Goal: Find contact information: Find contact information

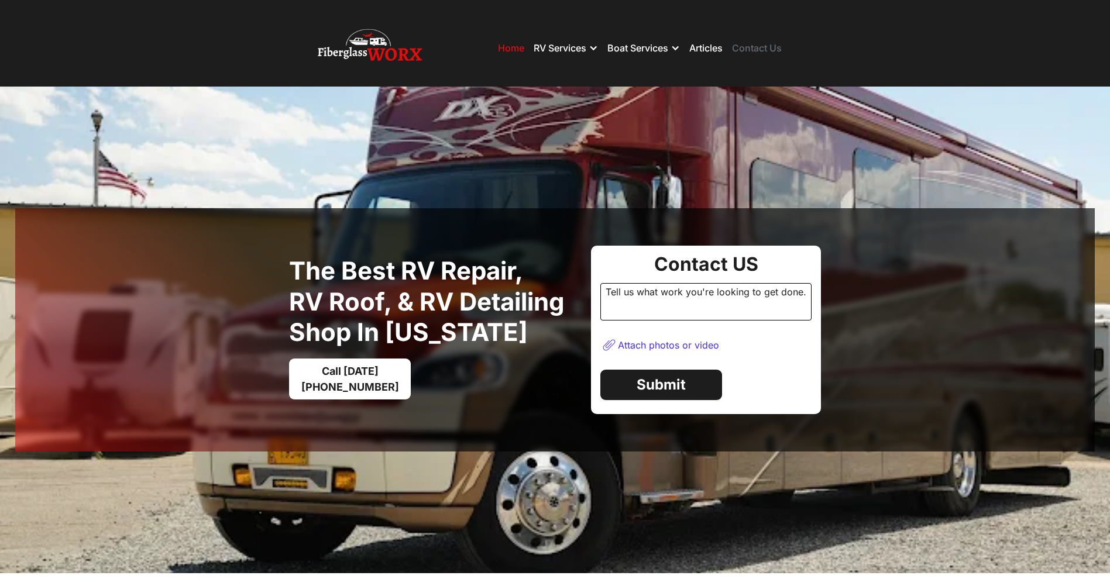
click at [768, 54] on link "Contact Us" at bounding box center [757, 48] width 50 height 12
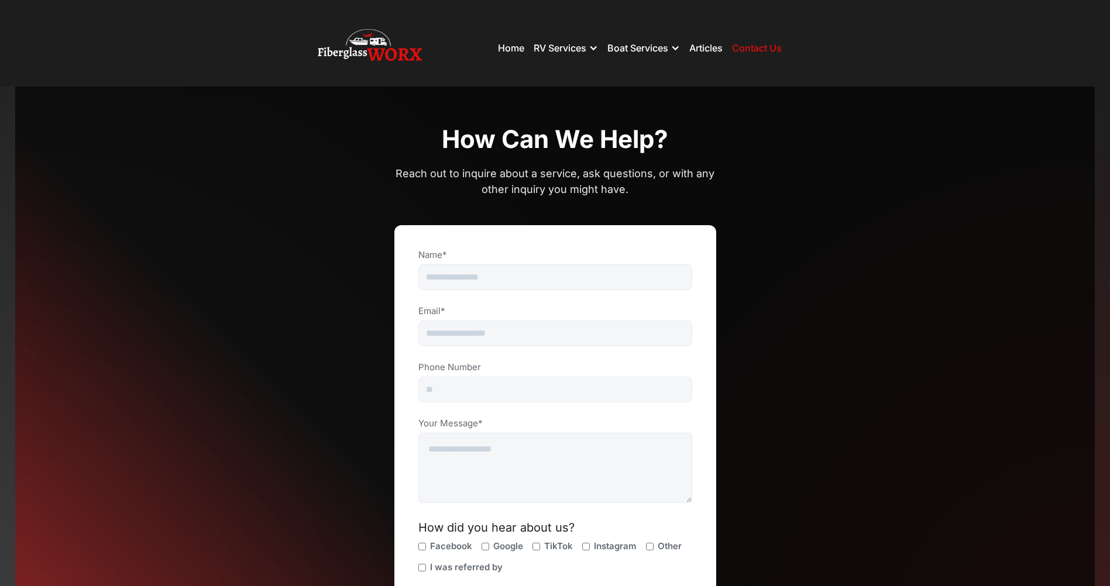
drag, startPoint x: 446, startPoint y: 52, endPoint x: 294, endPoint y: 40, distance: 153.2
click at [294, 40] on nav "Home RV Services RV Fiberglass Repair RV Restoration RV Detailing RV Roof Coati…" at bounding box center [555, 47] width 720 height 77
click at [884, 90] on div "CONTACT How can we help? Reach out to inquire about a service, ask questions, o…" at bounding box center [555, 380] width 1080 height 586
click at [535, 290] on div "Name*" at bounding box center [555, 274] width 275 height 51
click at [538, 272] on input "Name*" at bounding box center [555, 277] width 274 height 26
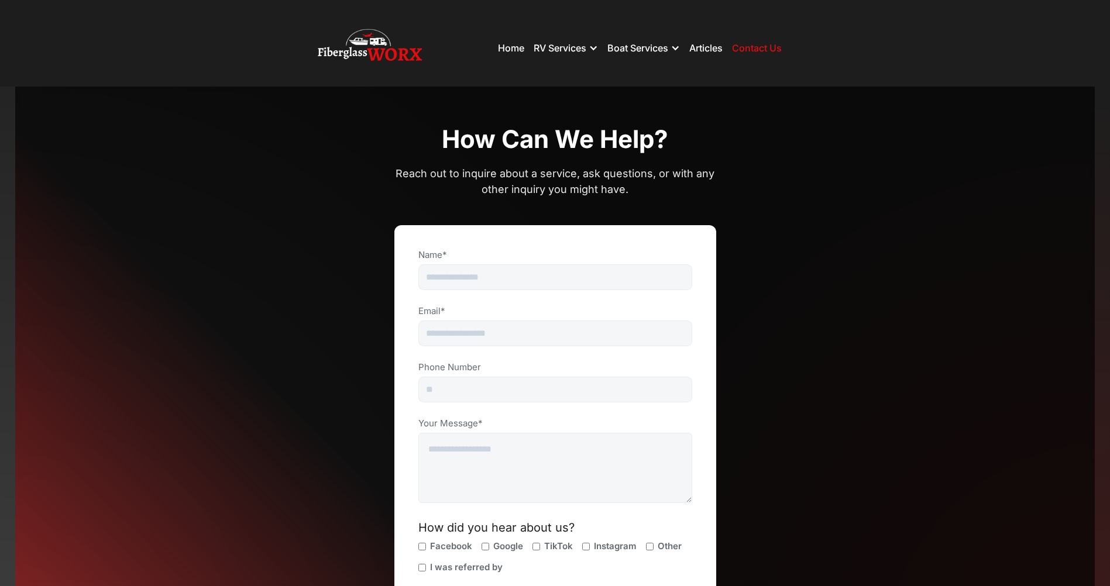
click at [706, 199] on div "CONTACT How can we help? Reach out to inquire about a service, ask questions, o…" at bounding box center [555, 379] width 322 height 511
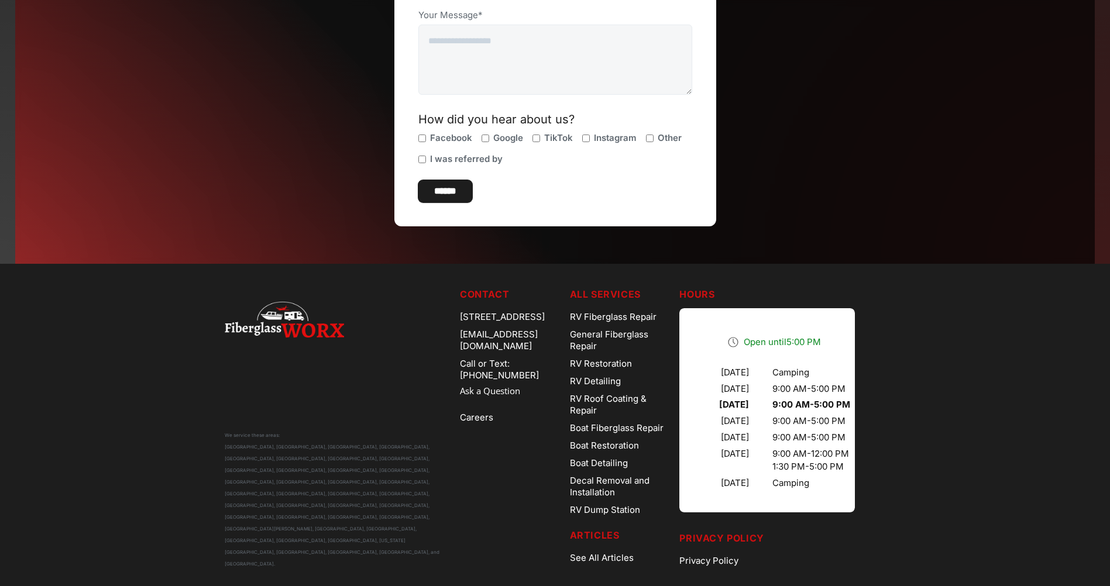
scroll to position [415, 0]
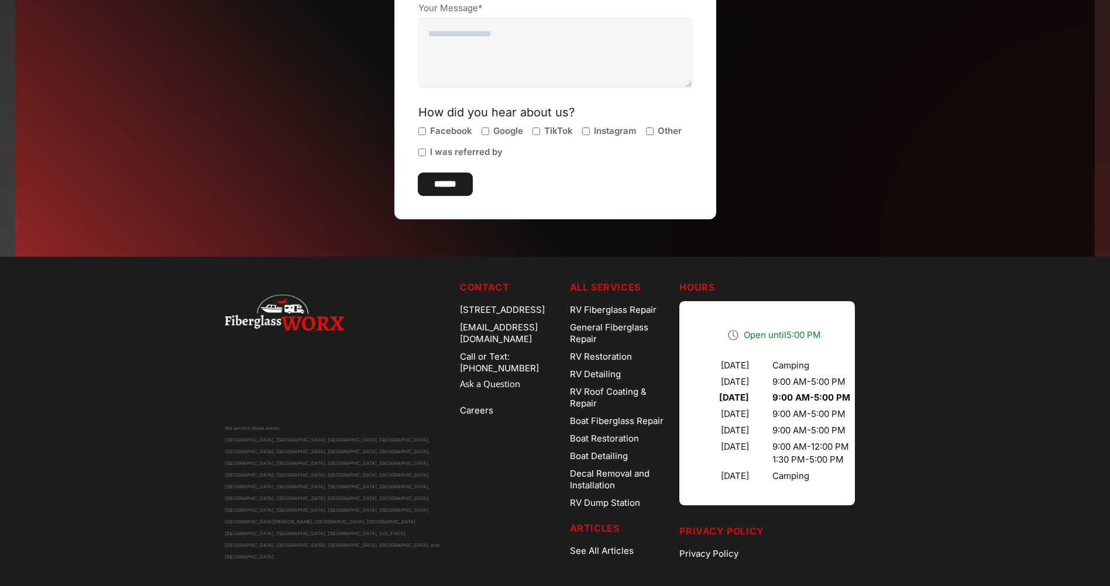
drag, startPoint x: 442, startPoint y: 306, endPoint x: 427, endPoint y: 369, distance: 64.6
click at [427, 369] on div "We service these areas: [GEOGRAPHIC_DATA], [GEOGRAPHIC_DATA], [GEOGRAPHIC_DATA]…" at bounding box center [555, 421] width 661 height 283
drag, startPoint x: 427, startPoint y: 369, endPoint x: 413, endPoint y: 431, distance: 63.6
click at [409, 439] on div "We service these areas: [GEOGRAPHIC_DATA], [GEOGRAPHIC_DATA], [GEOGRAPHIC_DATA]…" at bounding box center [338, 421] width 226 height 283
drag, startPoint x: 446, startPoint y: 305, endPoint x: 509, endPoint y: 310, distance: 63.4
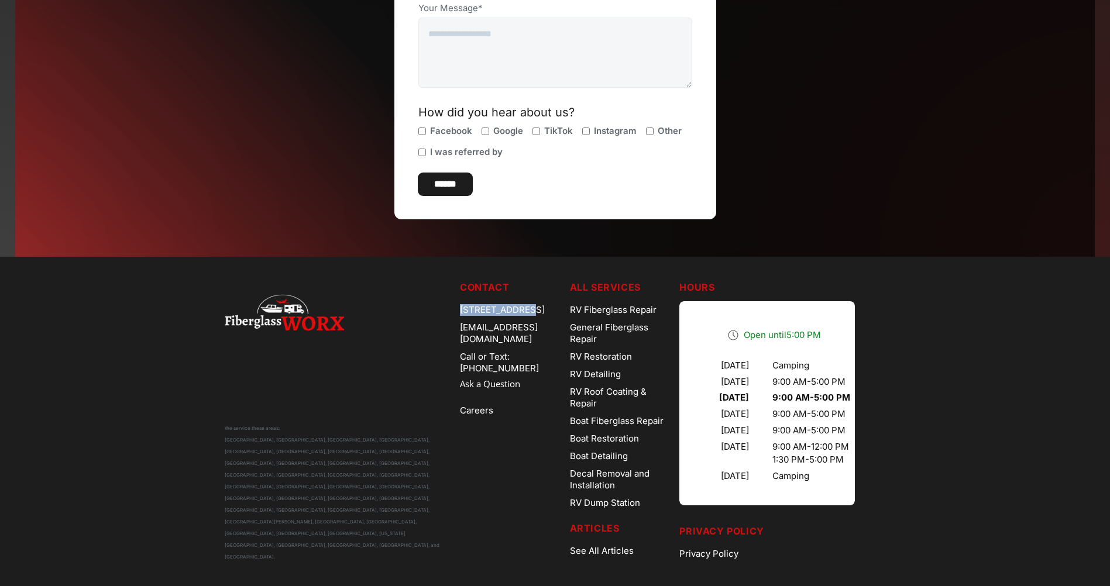
click at [509, 310] on div "We service these areas: [GEOGRAPHIC_DATA], [GEOGRAPHIC_DATA], [GEOGRAPHIC_DATA]…" at bounding box center [555, 421] width 661 height 283
copy div "[STREET_ADDRESS]"
click at [403, 440] on div "We service these areas: [GEOGRAPHIC_DATA], [GEOGRAPHIC_DATA], [GEOGRAPHIC_DATA]…" at bounding box center [338, 421] width 226 height 283
drag, startPoint x: 566, startPoint y: 311, endPoint x: 517, endPoint y: 311, distance: 49.7
click at [517, 311] on div "[STREET_ADDRESS]" at bounding box center [510, 310] width 101 height 18
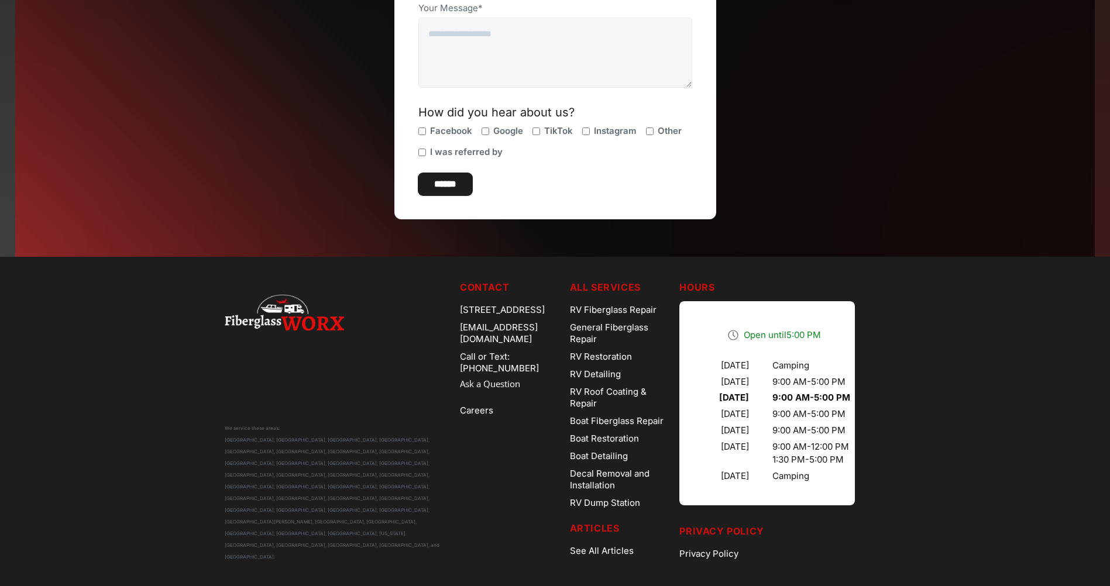
copy div "Commerce"
drag, startPoint x: 519, startPoint y: 319, endPoint x: 487, endPoint y: 321, distance: 31.6
click at [487, 319] on div "[STREET_ADDRESS]" at bounding box center [510, 310] width 101 height 18
copy div "80022"
drag, startPoint x: 528, startPoint y: 421, endPoint x: 546, endPoint y: 368, distance: 56.1
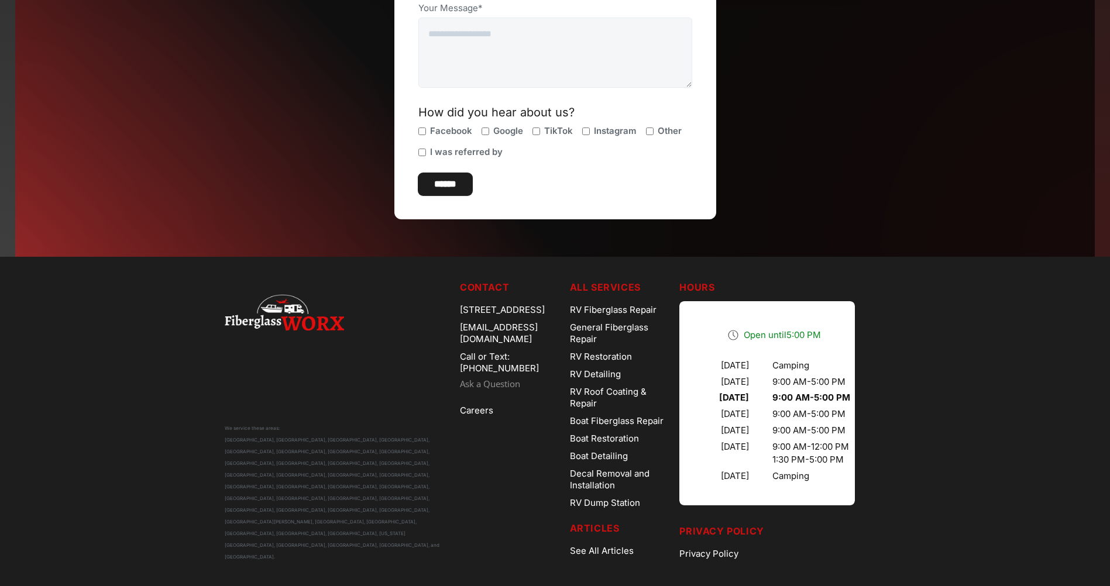
click at [528, 421] on nav "Contact [STREET_ADDRESS] [EMAIL_ADDRESS][DOMAIN_NAME] Call or Text: [PHONE_NUMB…" at bounding box center [510, 421] width 101 height 283
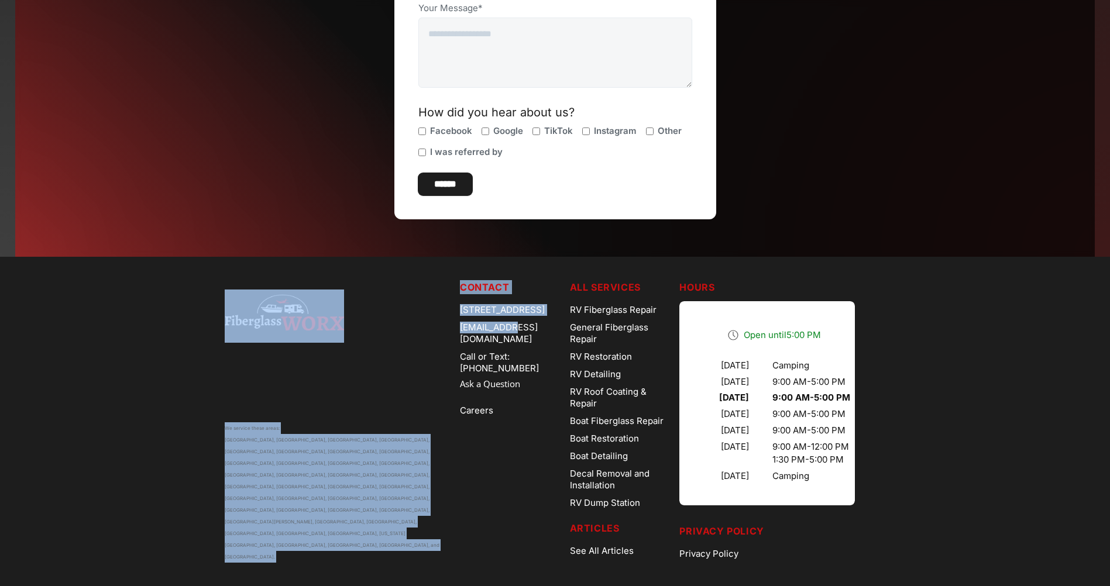
drag, startPoint x: 486, startPoint y: 327, endPoint x: 504, endPoint y: 339, distance: 21.9
click at [504, 339] on div "We service these areas: [GEOGRAPHIC_DATA], [GEOGRAPHIC_DATA], [GEOGRAPHIC_DATA]…" at bounding box center [555, 421] width 661 height 283
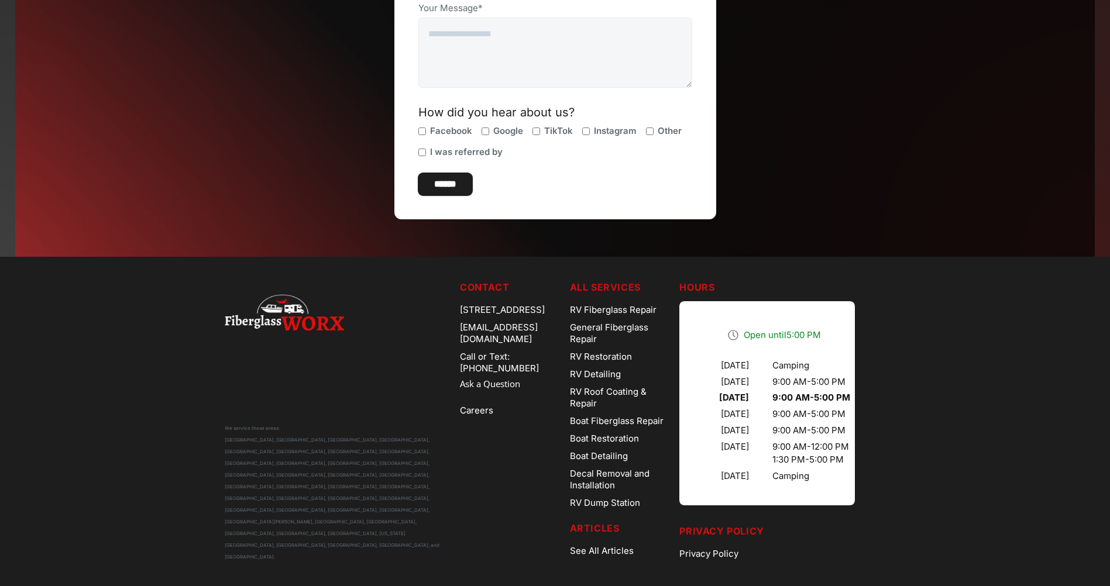
drag, startPoint x: 504, startPoint y: 339, endPoint x: 444, endPoint y: 431, distance: 109.9
click at [532, 508] on nav "Contact [STREET_ADDRESS] [EMAIL_ADDRESS][DOMAIN_NAME] Call or Text: [PHONE_NUMB…" at bounding box center [510, 421] width 101 height 283
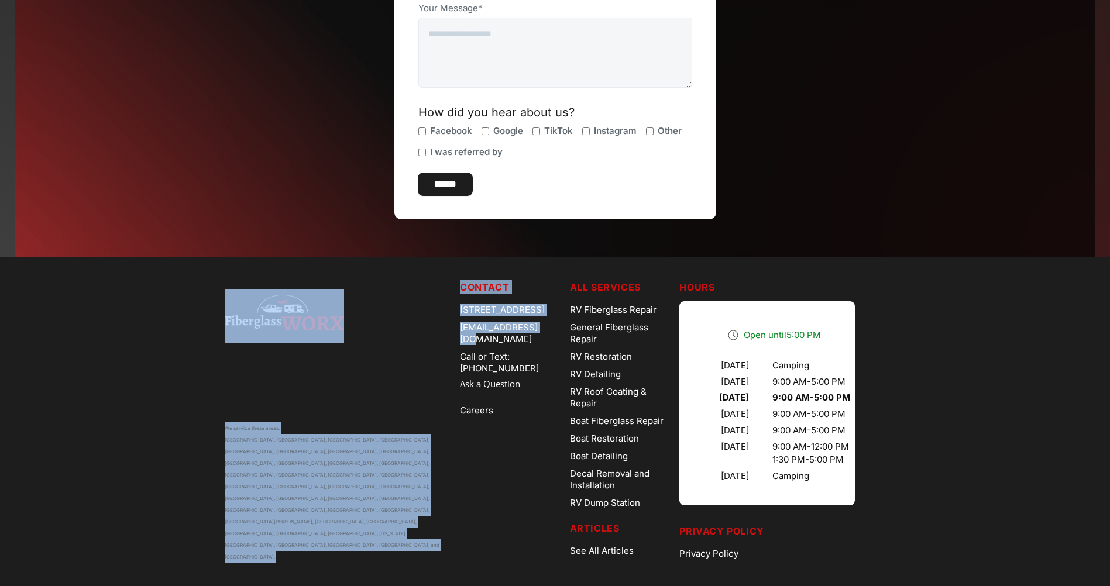
drag, startPoint x: 441, startPoint y: 336, endPoint x: 535, endPoint y: 337, distance: 93.6
click at [535, 337] on div "We service these areas: [GEOGRAPHIC_DATA], [GEOGRAPHIC_DATA], [GEOGRAPHIC_DATA]…" at bounding box center [555, 421] width 661 height 283
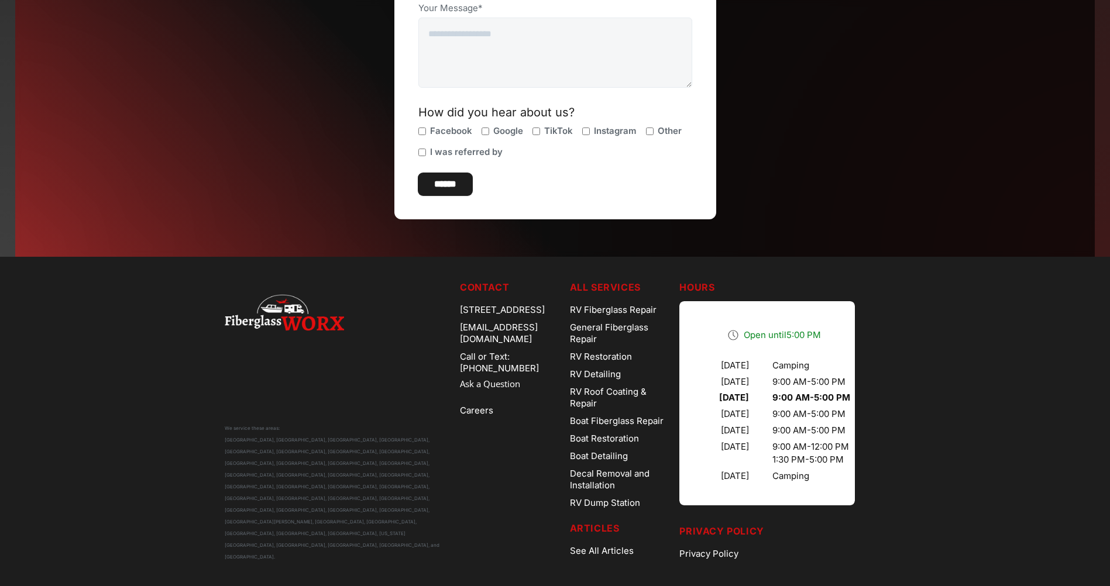
drag, startPoint x: 535, startPoint y: 337, endPoint x: 506, endPoint y: 506, distance: 171.6
click at [506, 508] on nav "Contact [STREET_ADDRESS] [EMAIL_ADDRESS][DOMAIN_NAME] Call or Text: [PHONE_NUMB…" at bounding box center [510, 421] width 101 height 283
drag, startPoint x: 448, startPoint y: 340, endPoint x: 575, endPoint y: 336, distance: 126.5
click at [575, 336] on div "We service these areas: [GEOGRAPHIC_DATA], [GEOGRAPHIC_DATA], [GEOGRAPHIC_DATA]…" at bounding box center [555, 421] width 661 height 283
copy div "[EMAIL_ADDRESS][DOMAIN_NAME]"
